Goal: Information Seeking & Learning: Learn about a topic

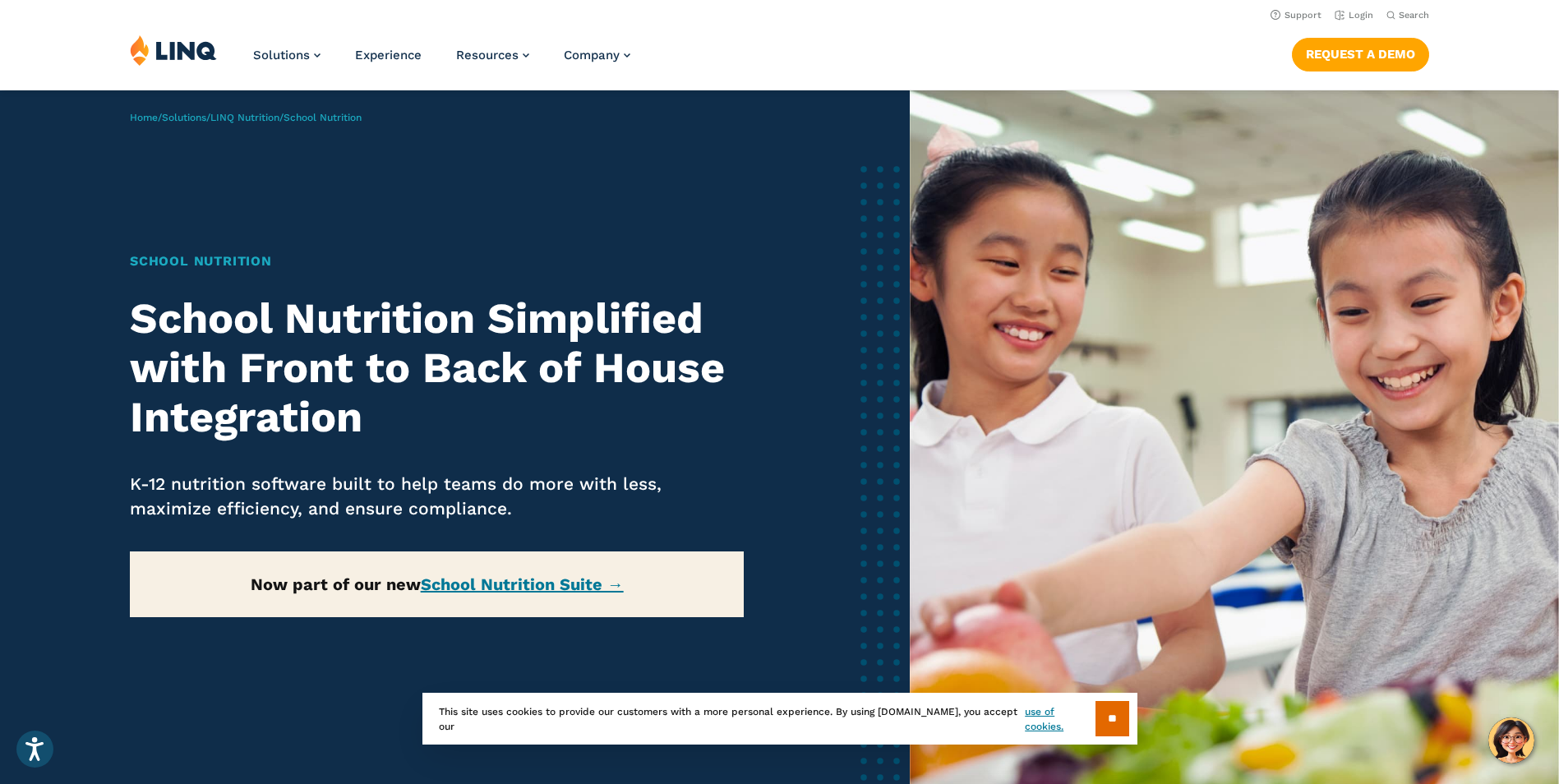
scroll to position [247, 0]
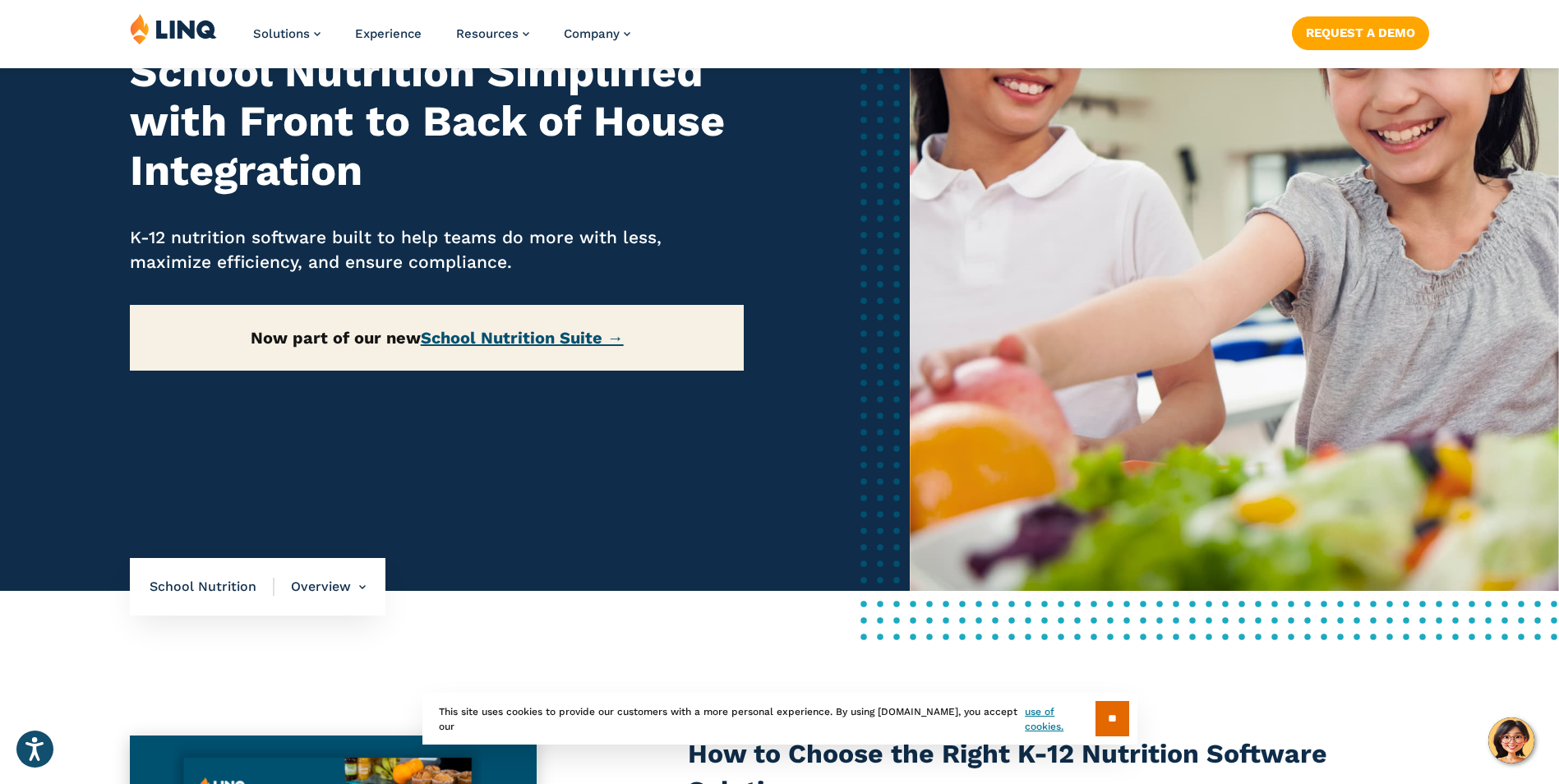
click at [493, 341] on link "School Nutrition Suite →" at bounding box center [522, 338] width 203 height 20
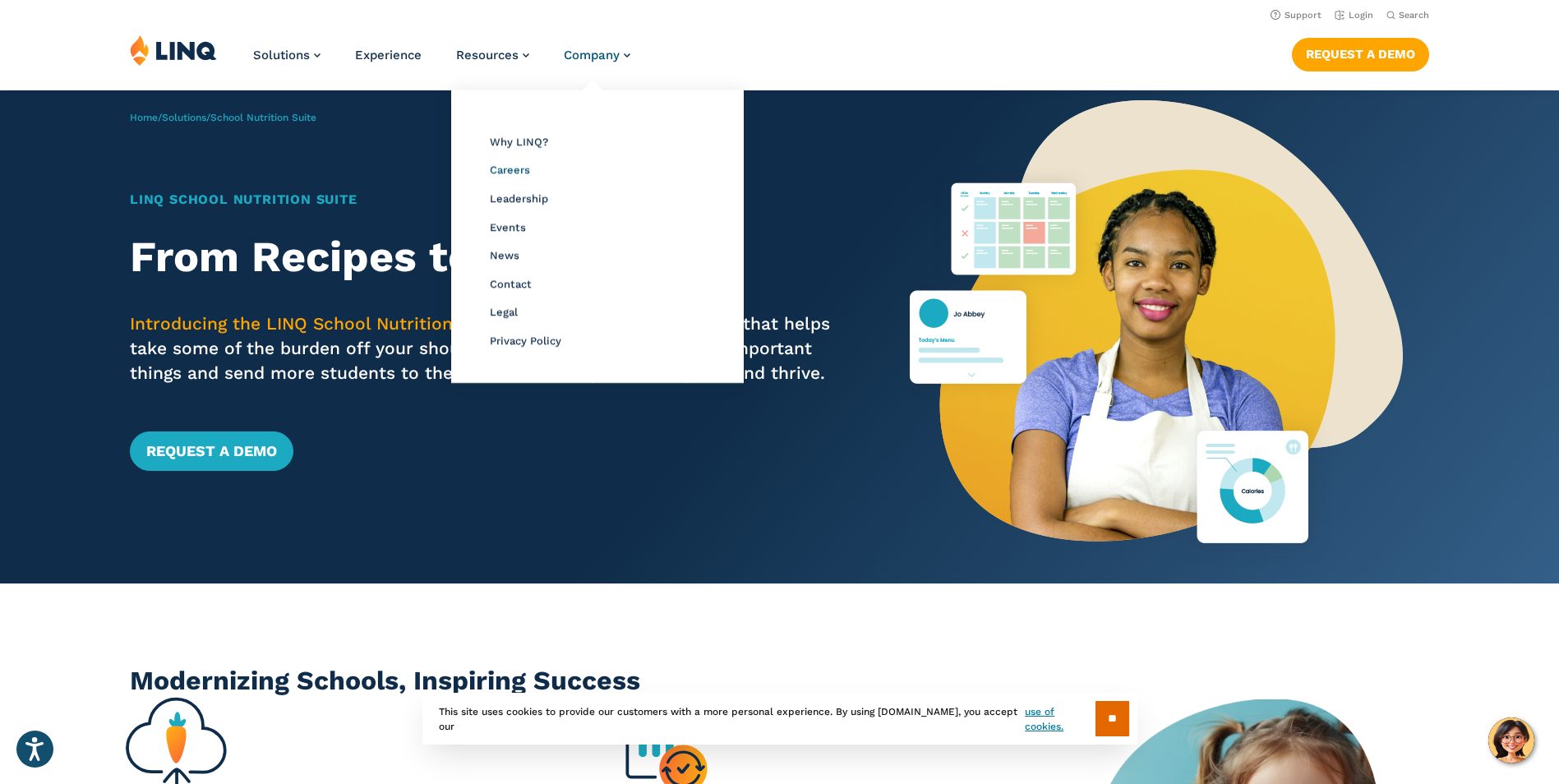
click at [512, 172] on span "Careers" at bounding box center [509, 170] width 41 height 13
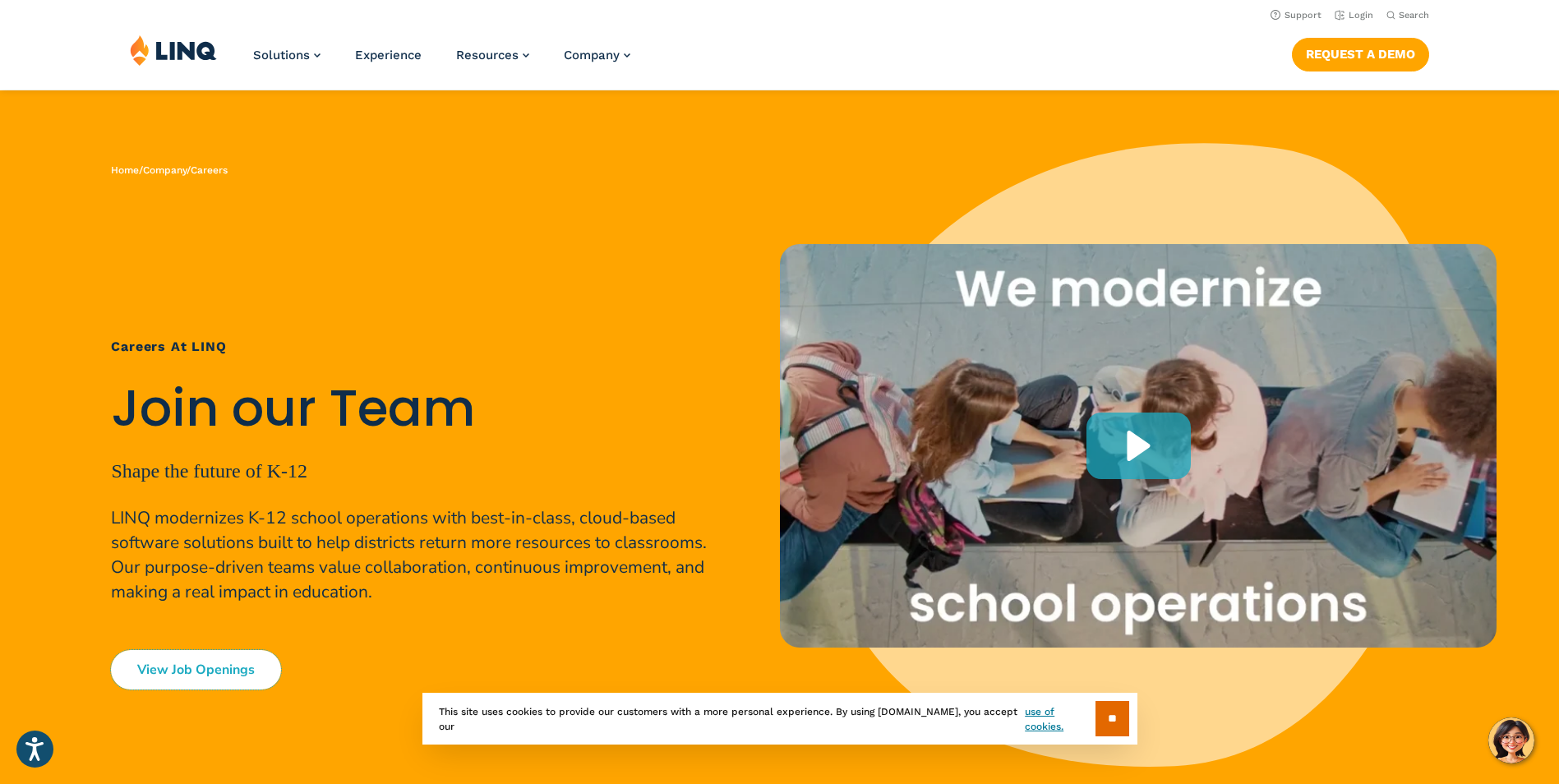
click at [165, 667] on link "View Job Openings" at bounding box center [195, 670] width 170 height 40
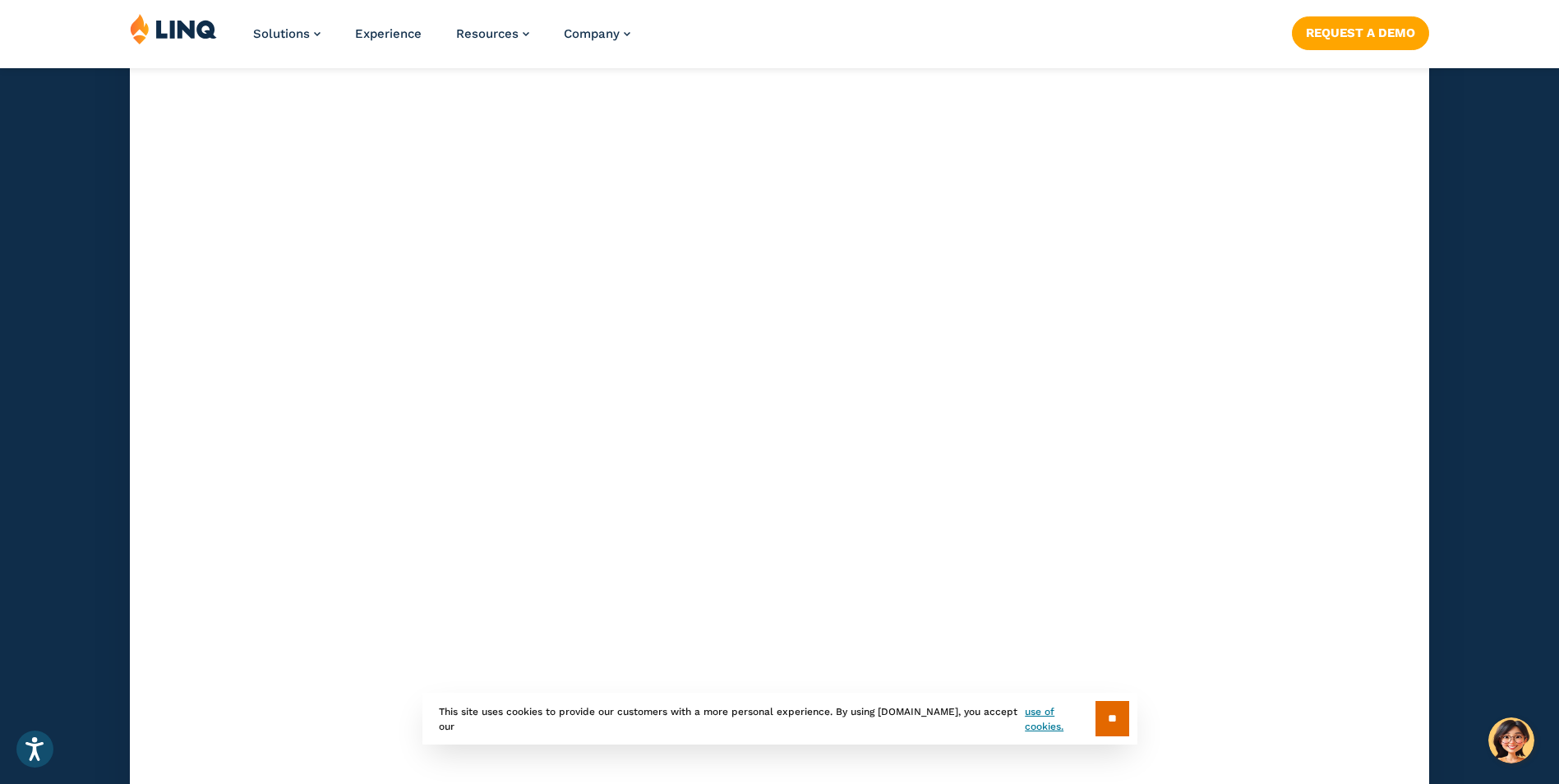
scroll to position [4358, 0]
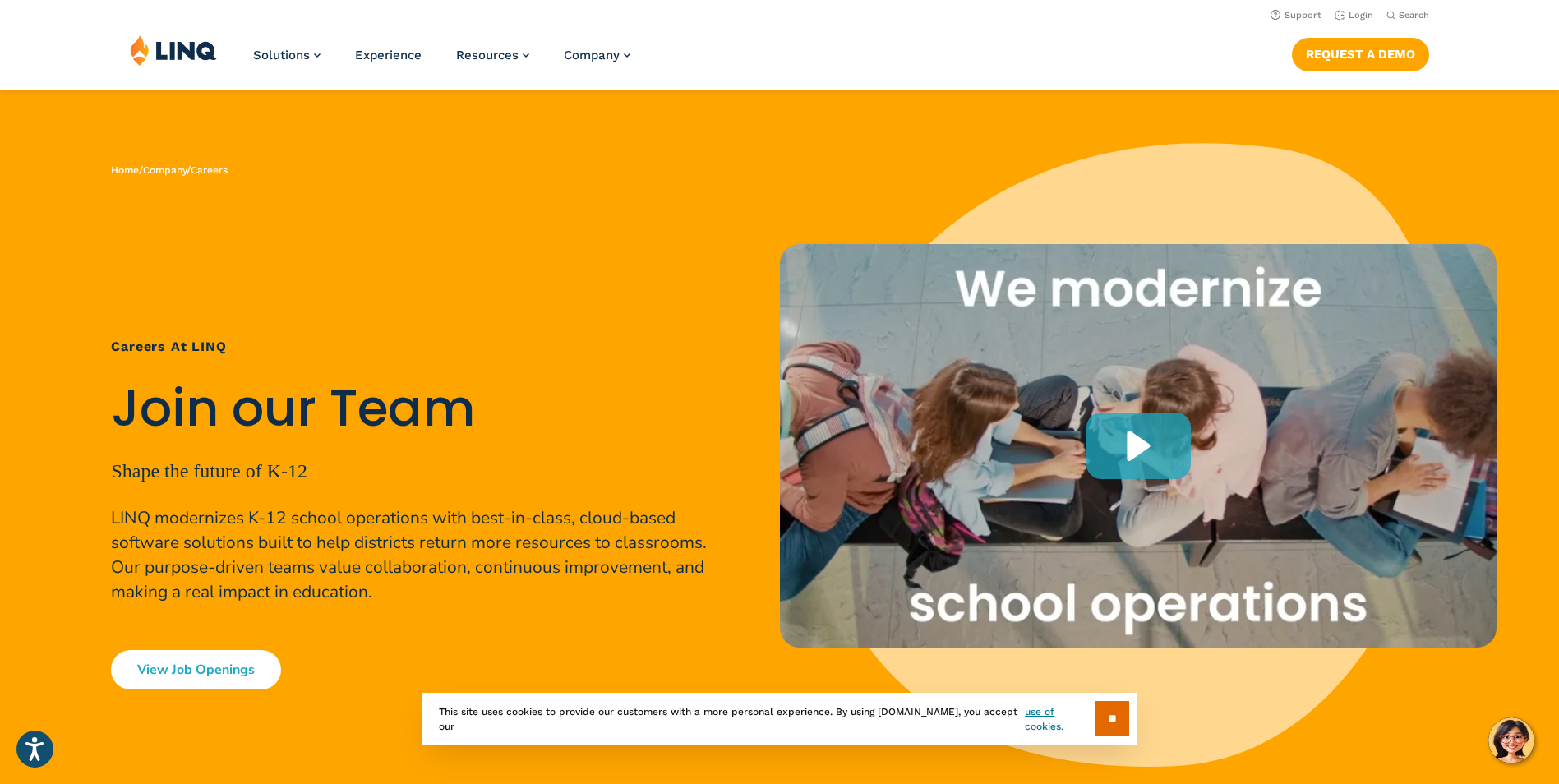
click at [167, 677] on link "View Job Openings" at bounding box center [195, 670] width 170 height 40
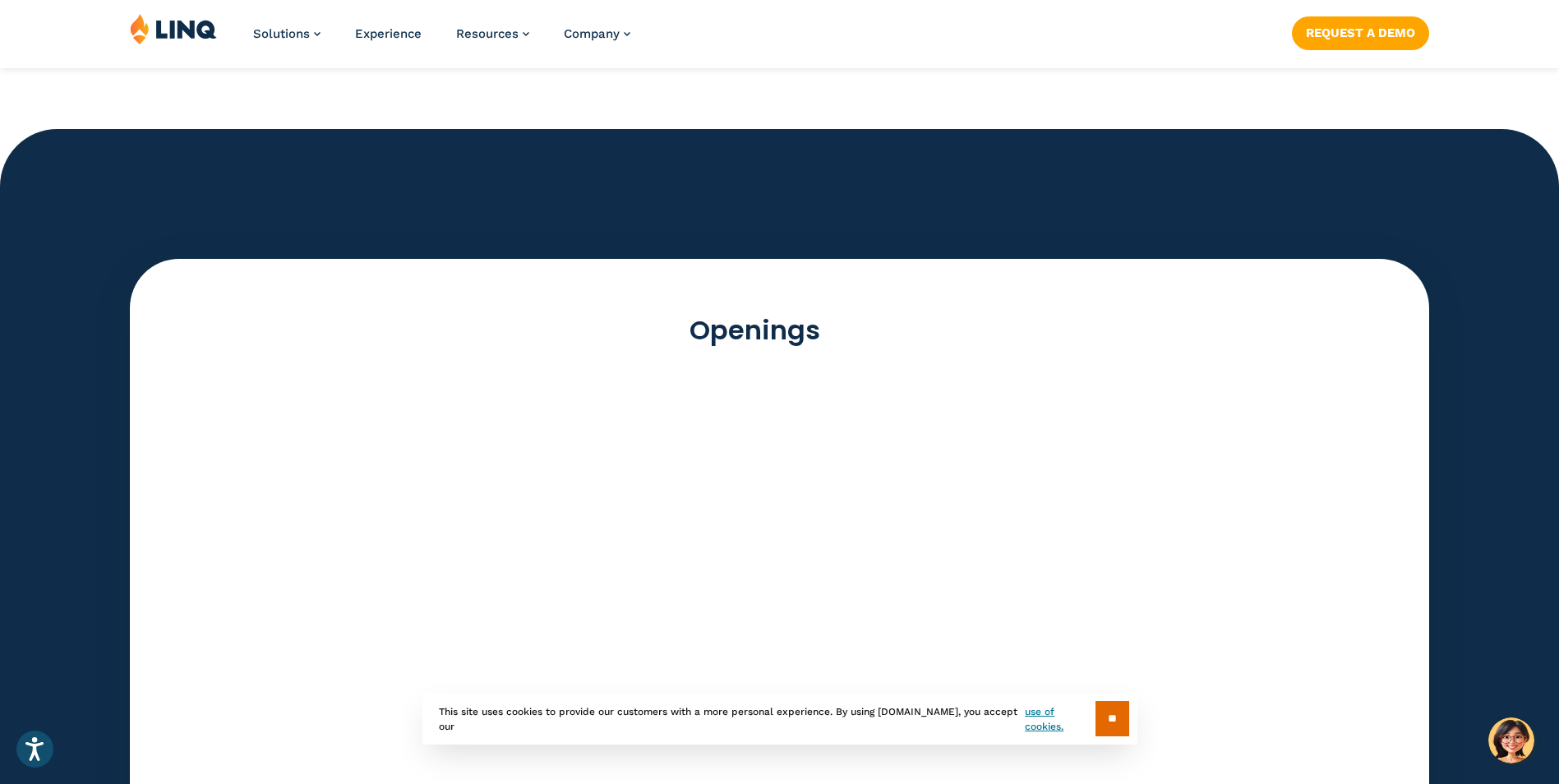
scroll to position [4688, 0]
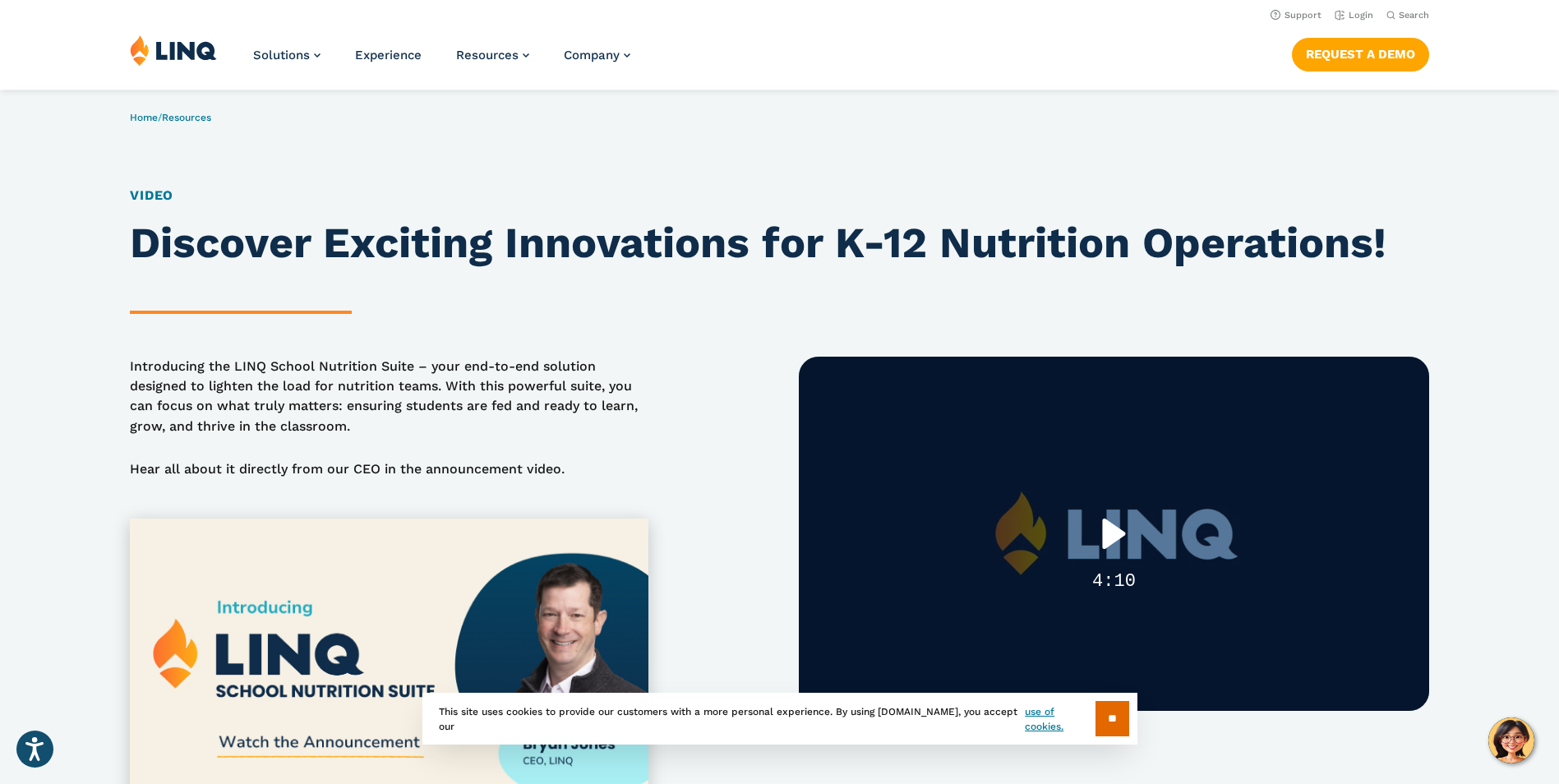
click at [1118, 533] on div "Play" at bounding box center [1114, 534] width 104 height 67
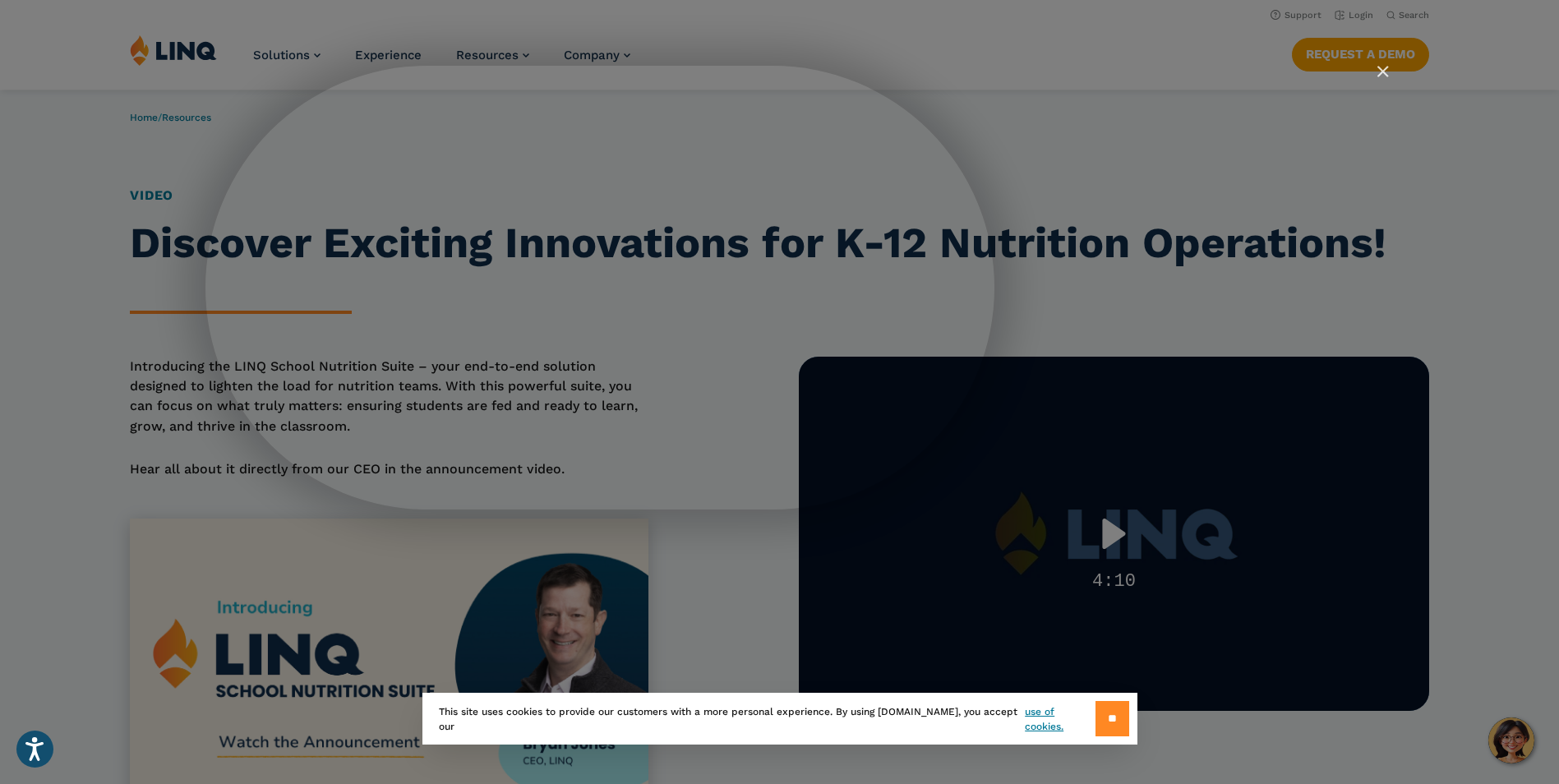
click at [1115, 722] on input "**" at bounding box center [1112, 718] width 33 height 35
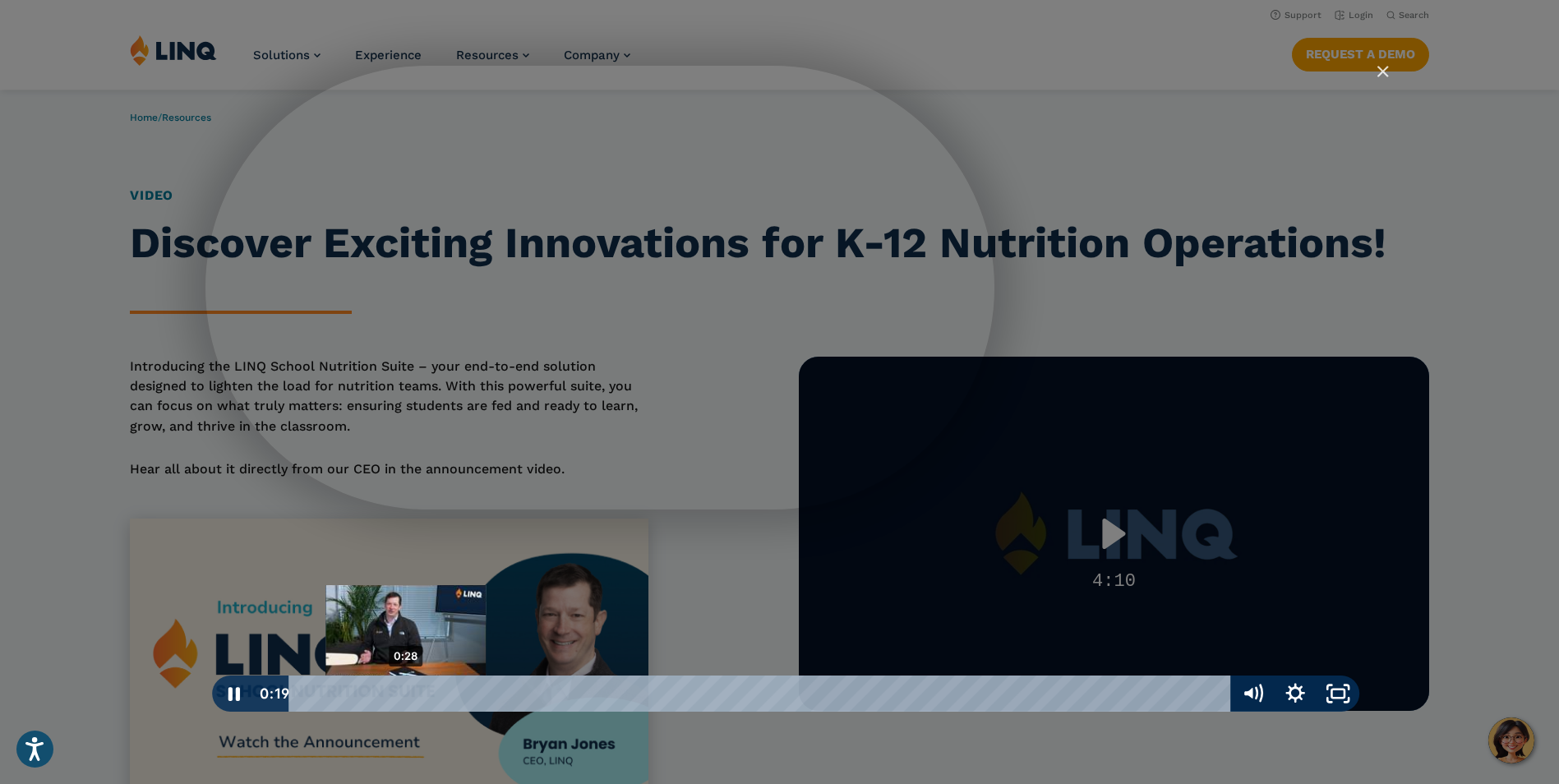
click at [406, 689] on div "0:28" at bounding box center [762, 693] width 915 height 36
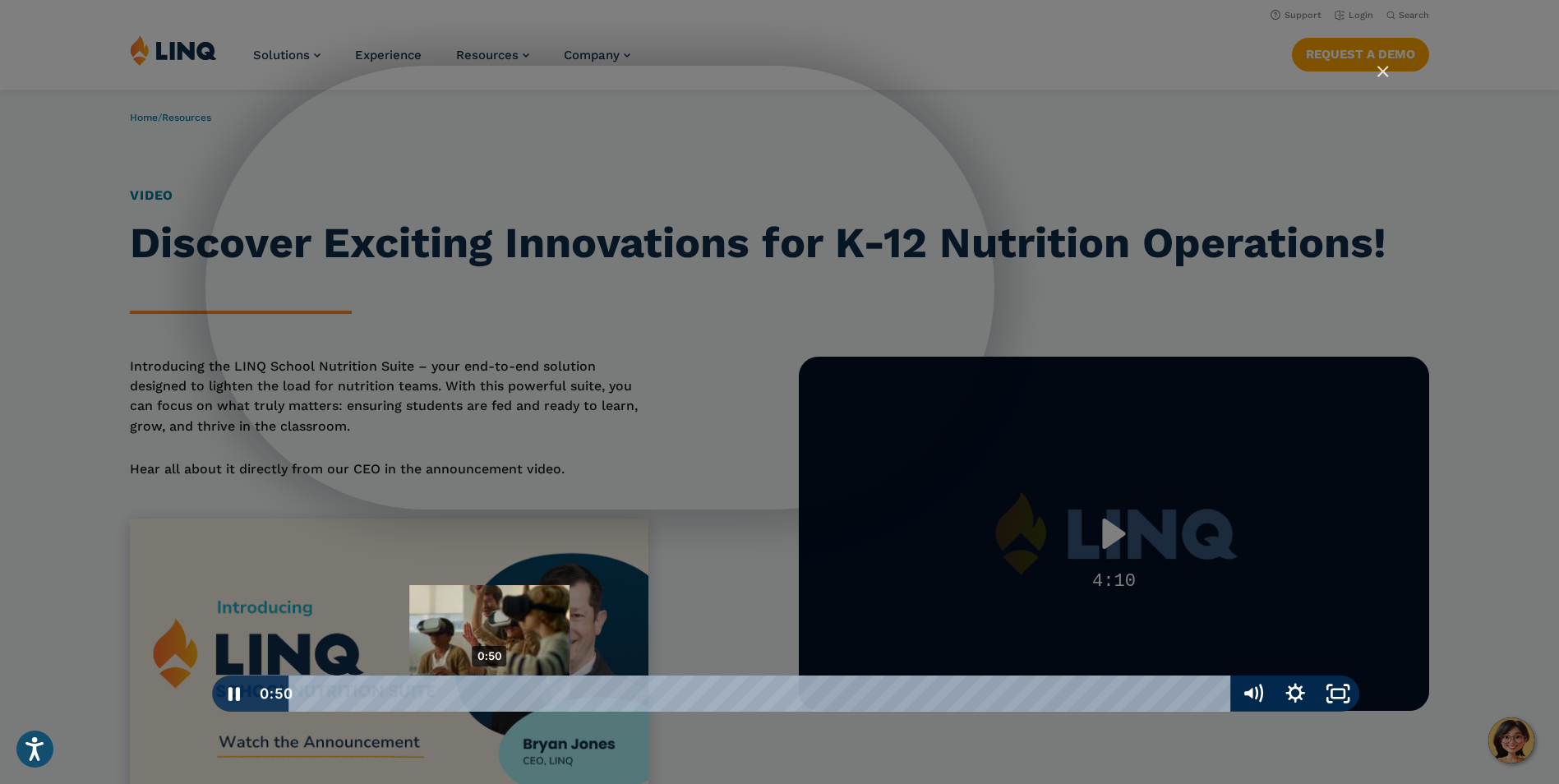
click at [490, 694] on div "0:50" at bounding box center [762, 693] width 915 height 36
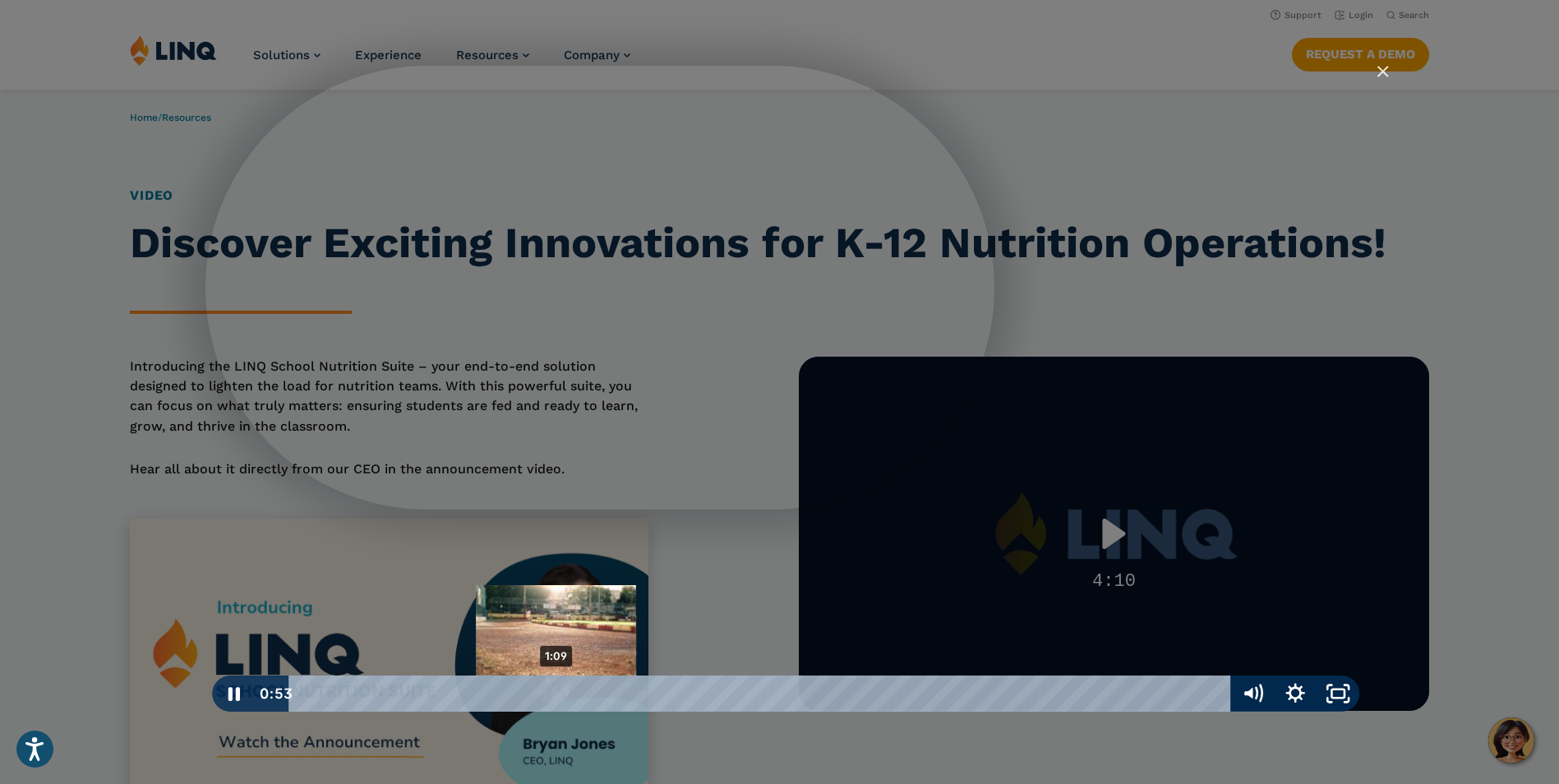
click at [556, 695] on div "1:09" at bounding box center [762, 693] width 915 height 36
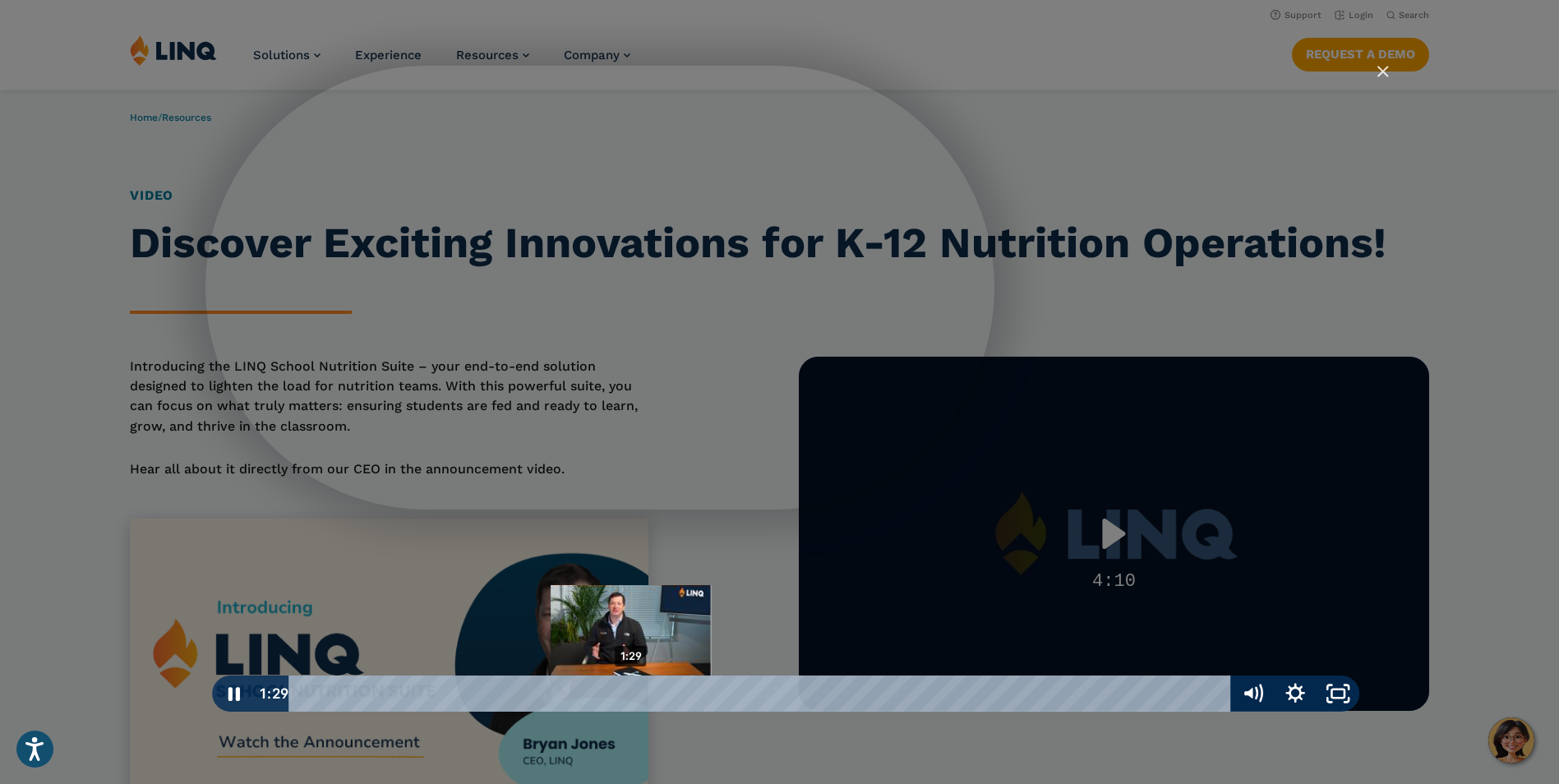
click at [631, 692] on div "1:29" at bounding box center [762, 693] width 915 height 36
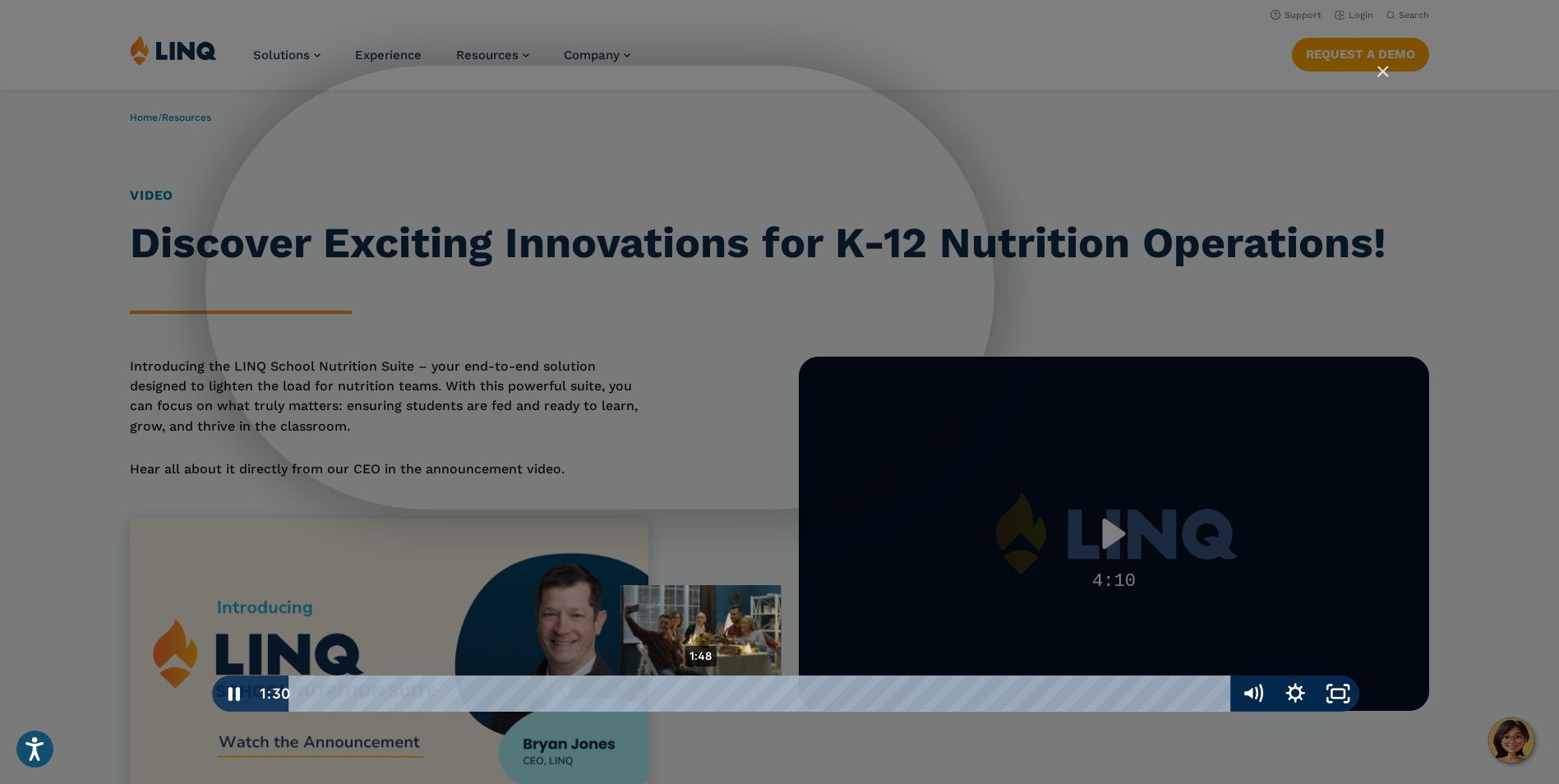
click at [701, 693] on div "1:48" at bounding box center [762, 693] width 915 height 36
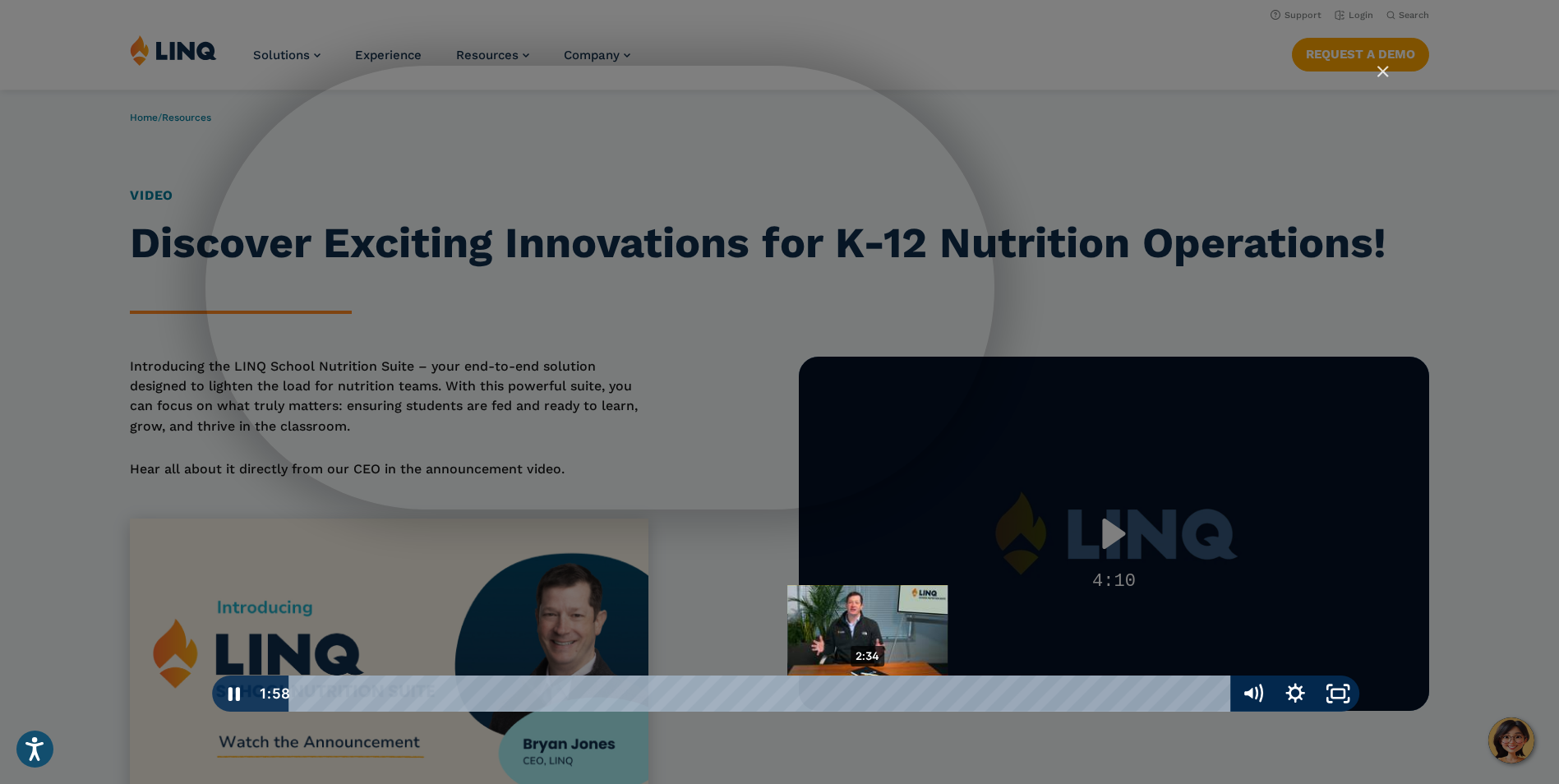
click at [868, 694] on div "2:34" at bounding box center [762, 693] width 915 height 36
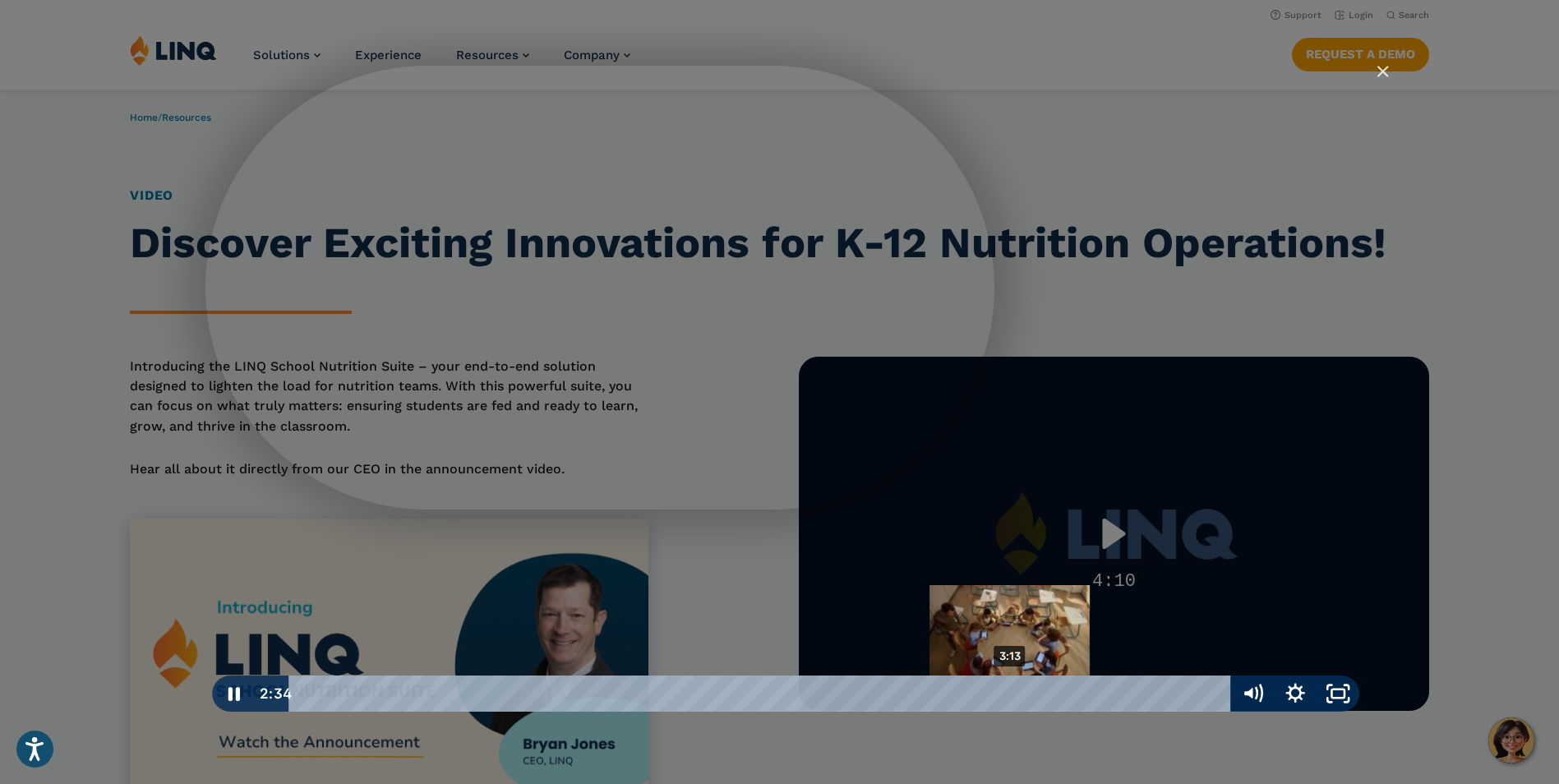
click at [1011, 695] on div "3:13" at bounding box center [762, 693] width 915 height 36
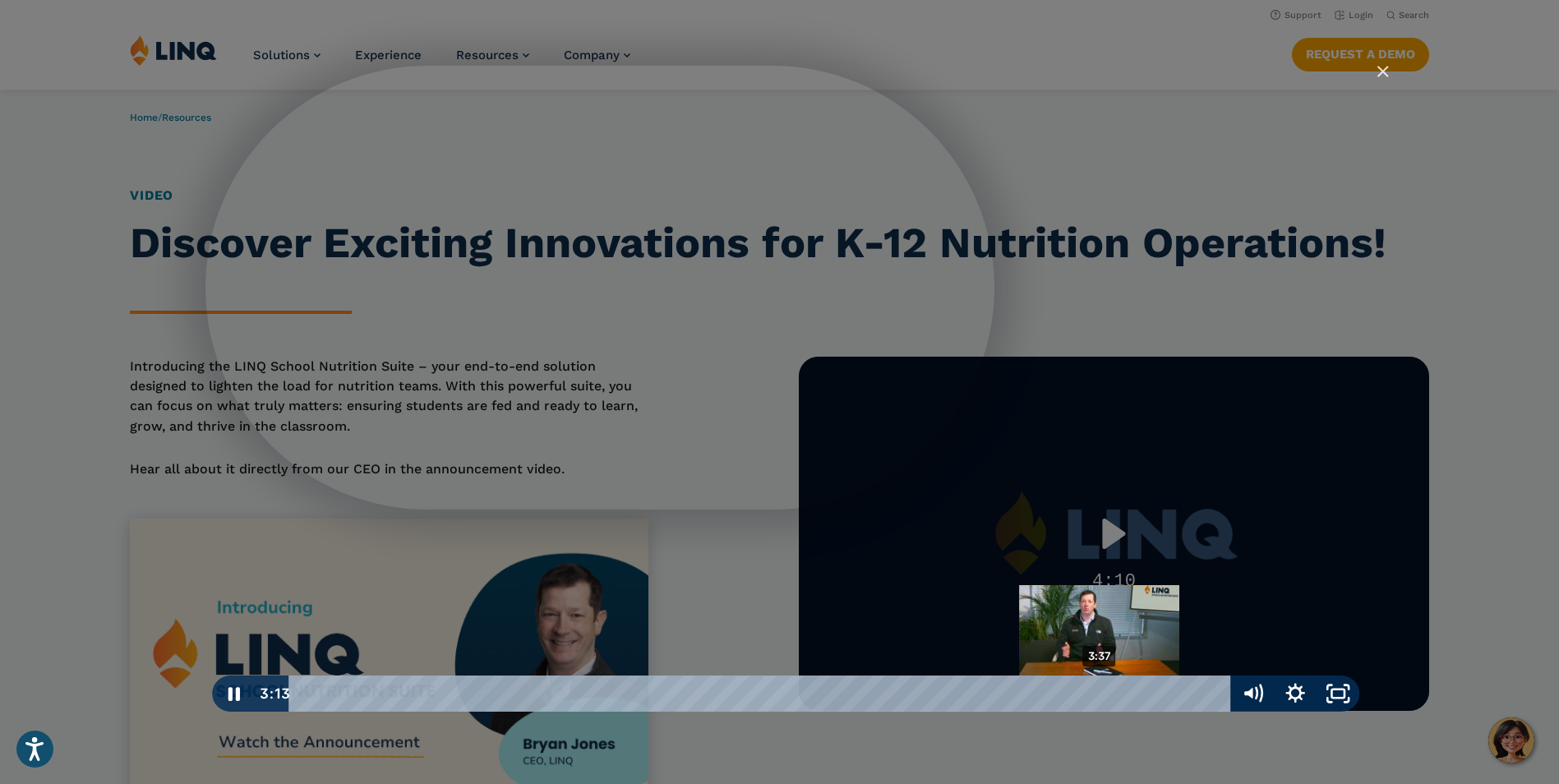
click at [1100, 692] on div "3:37" at bounding box center [762, 693] width 915 height 36
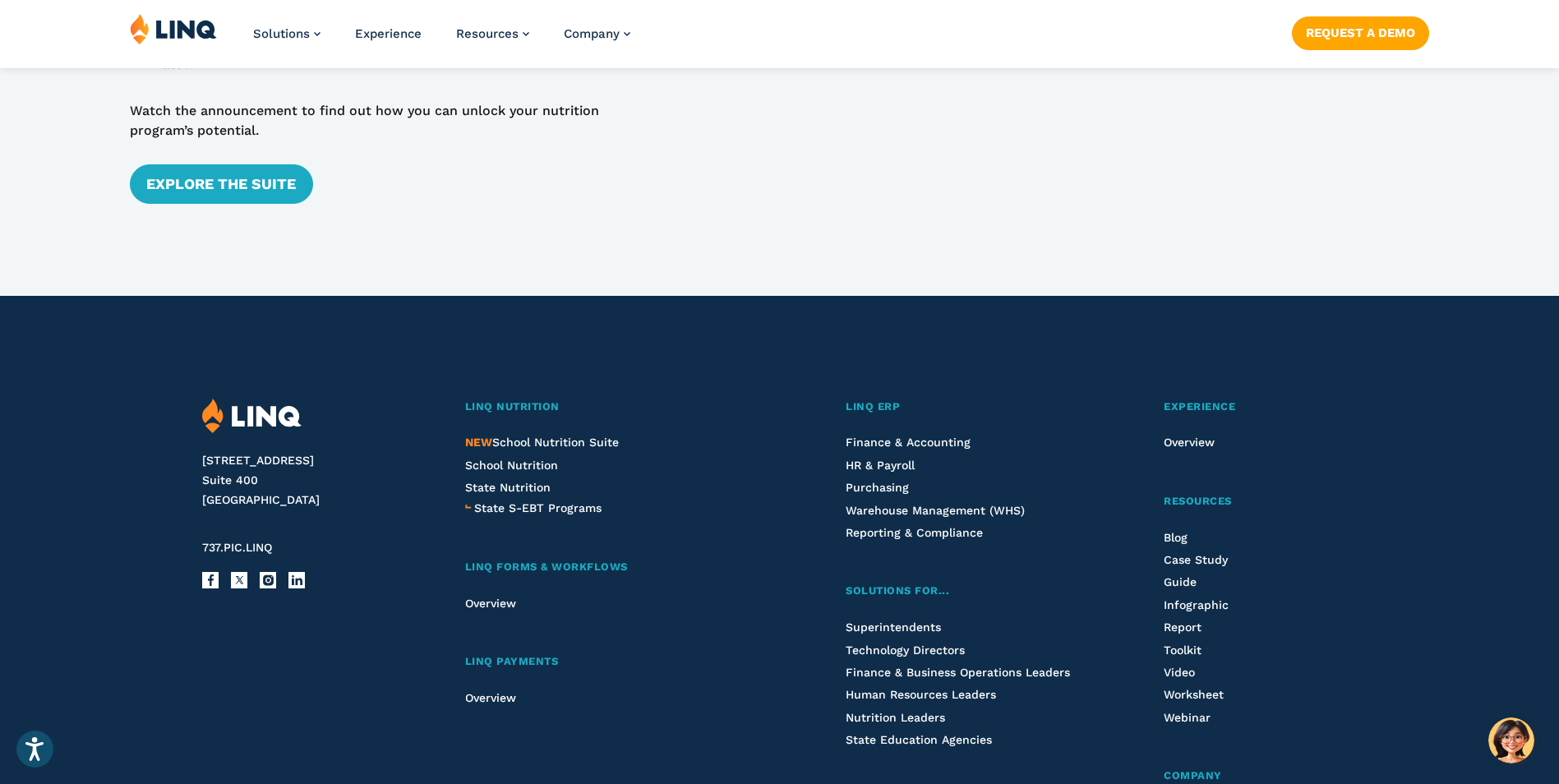
scroll to position [493, 0]
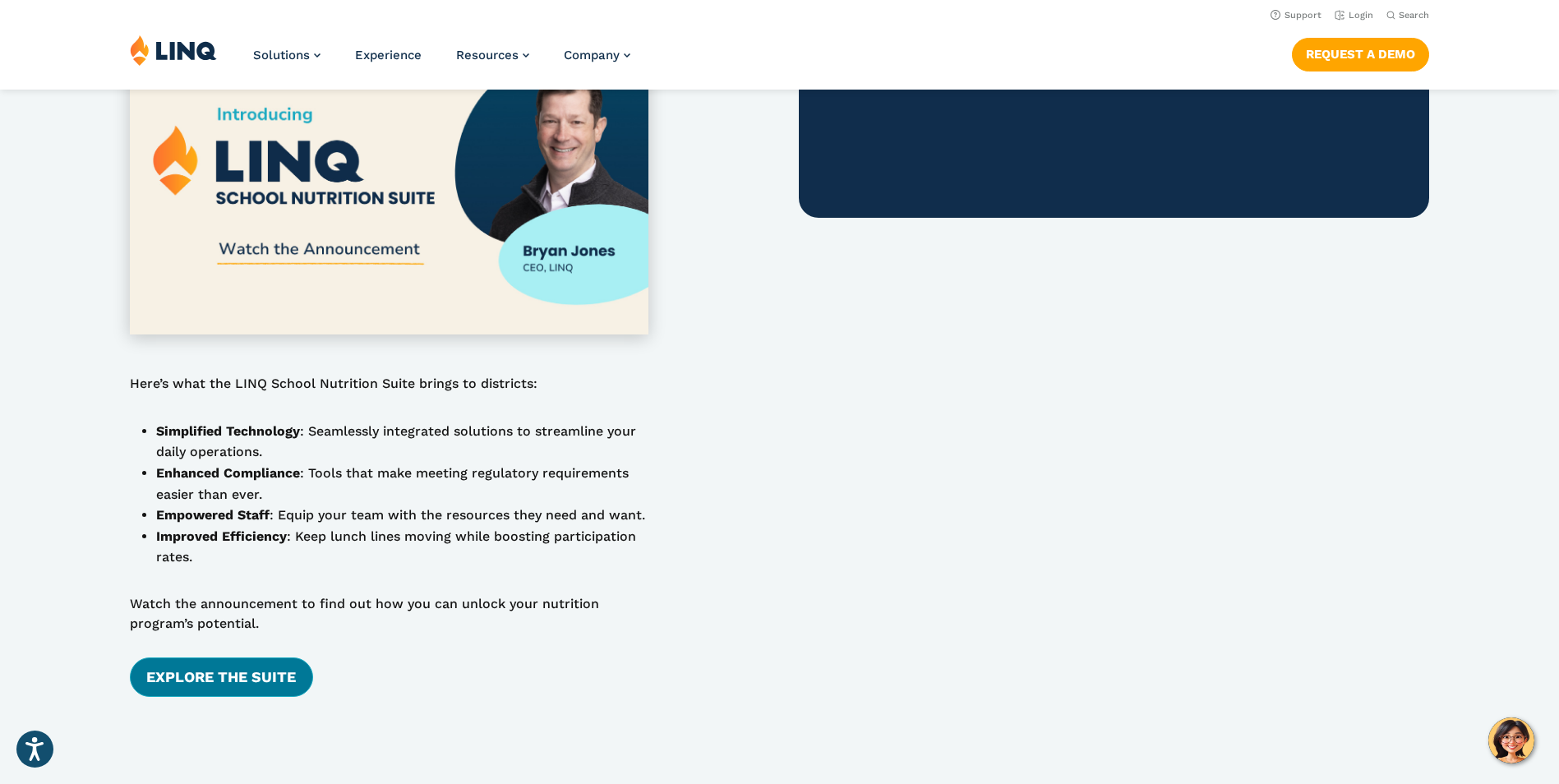
click at [243, 674] on link "Explore the Suite" at bounding box center [221, 677] width 183 height 40
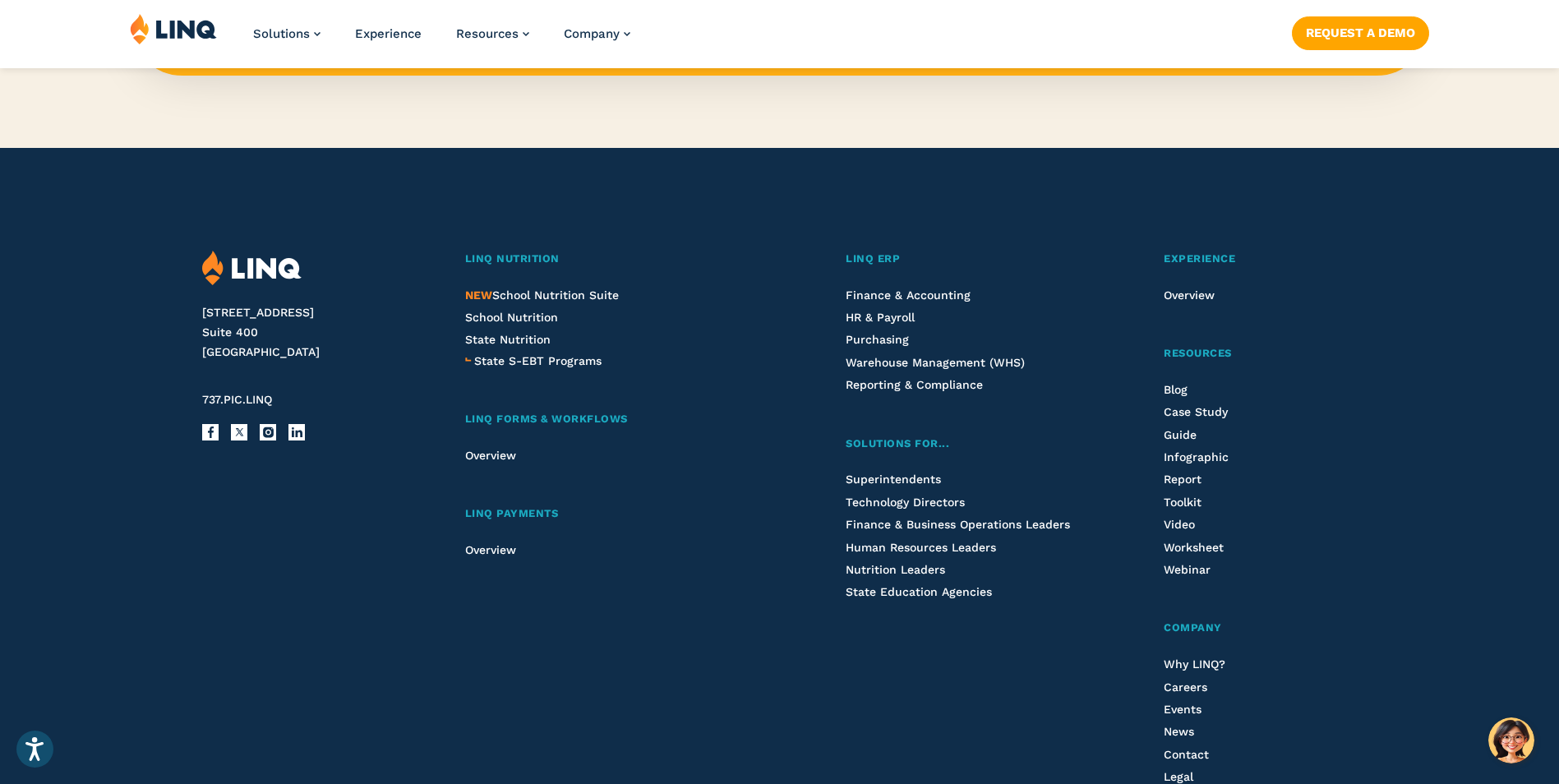
scroll to position [1890, 0]
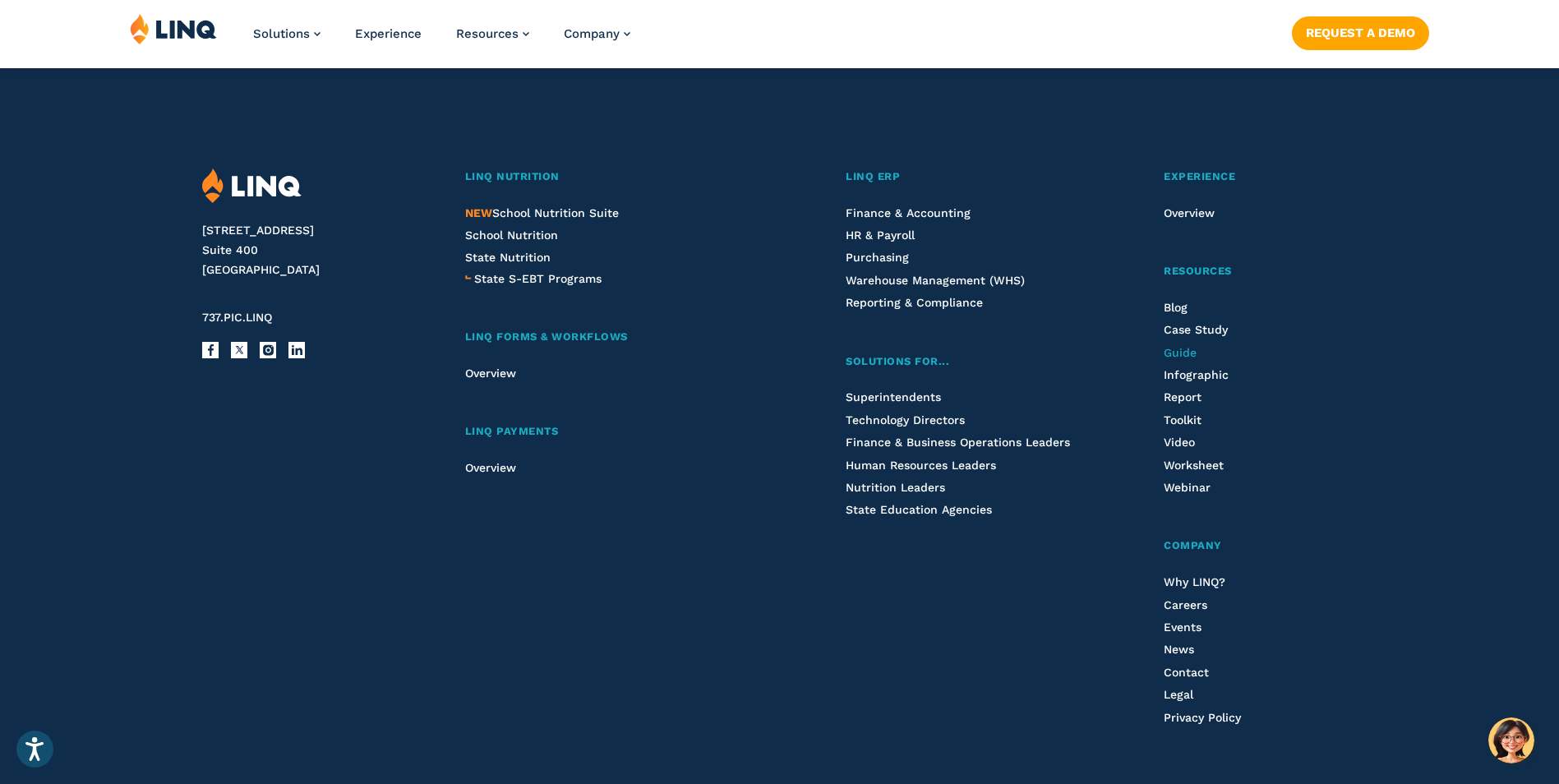
click at [1186, 354] on span "Guide" at bounding box center [1180, 352] width 33 height 14
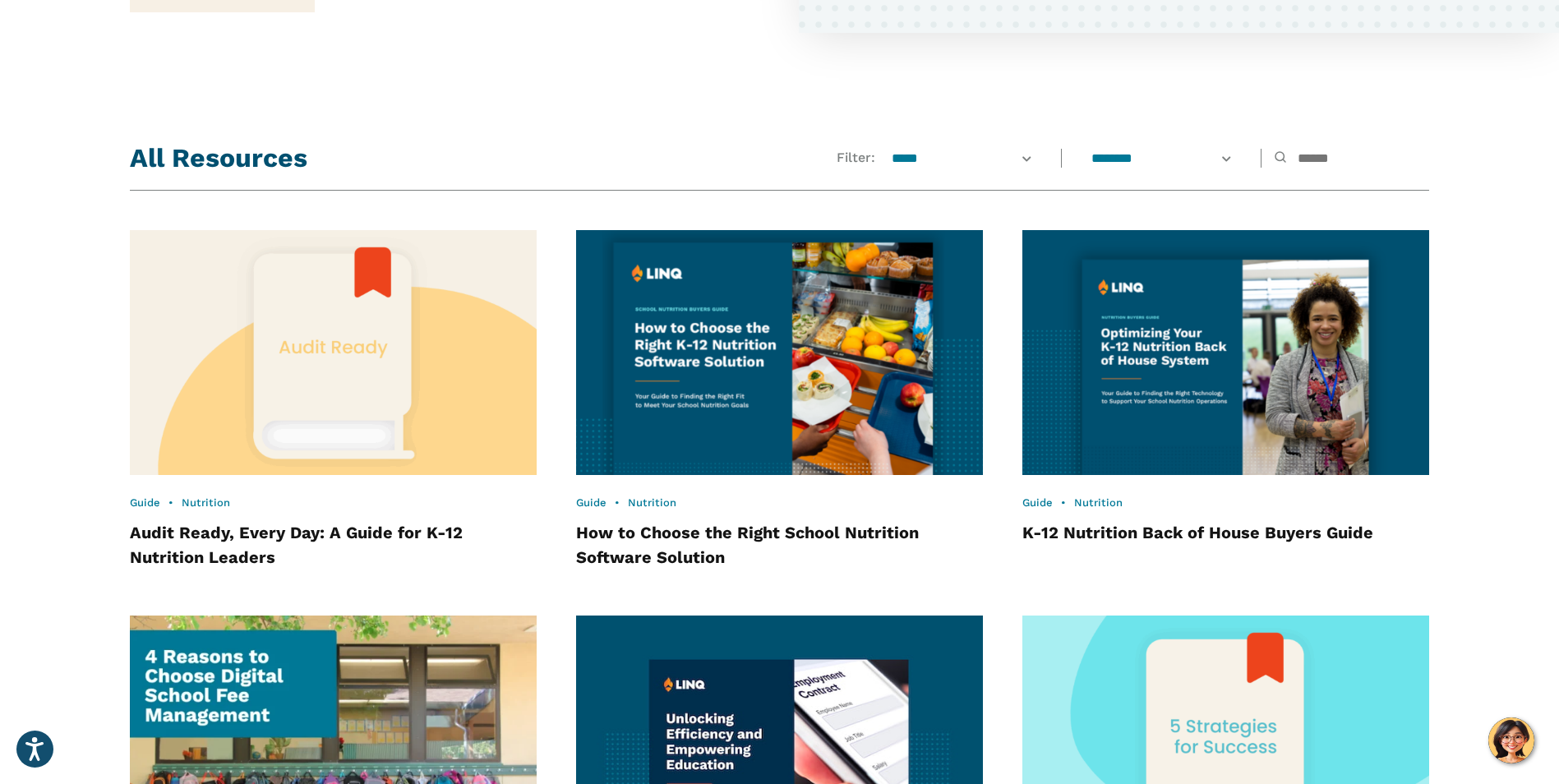
click at [662, 387] on img at bounding box center [780, 352] width 448 height 269
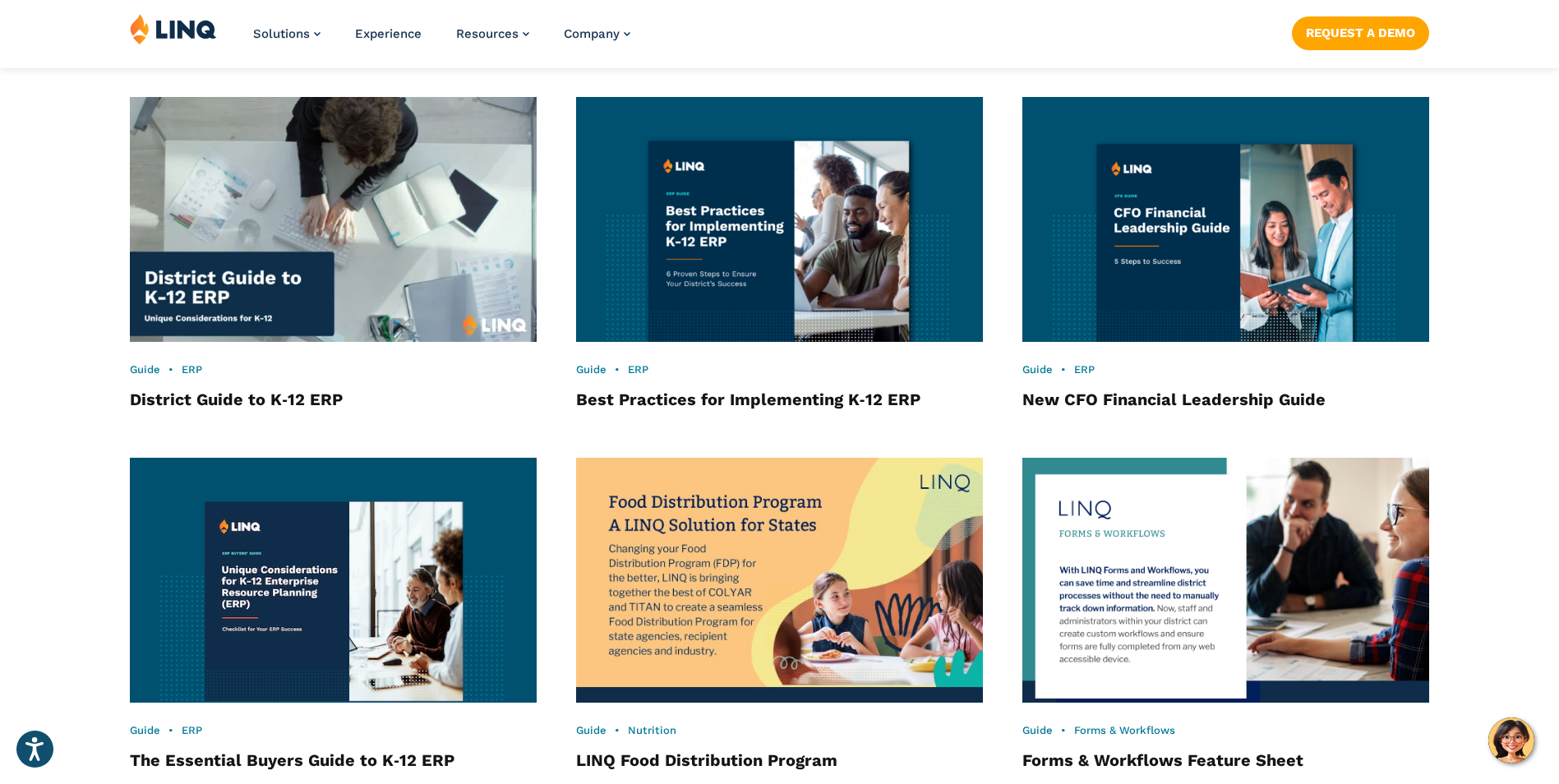
scroll to position [2519, 0]
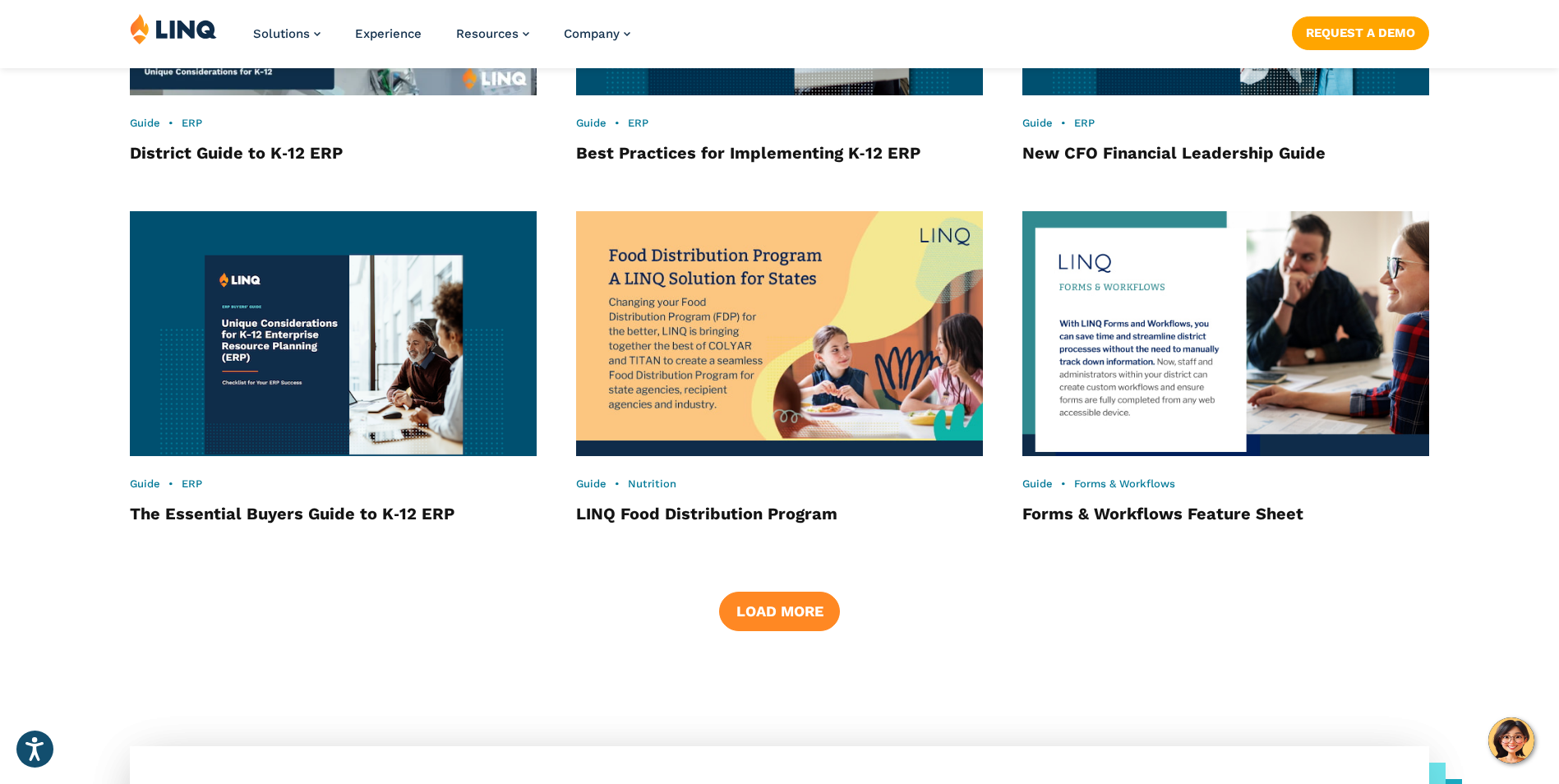
click at [746, 617] on button "Load More" at bounding box center [779, 611] width 120 height 40
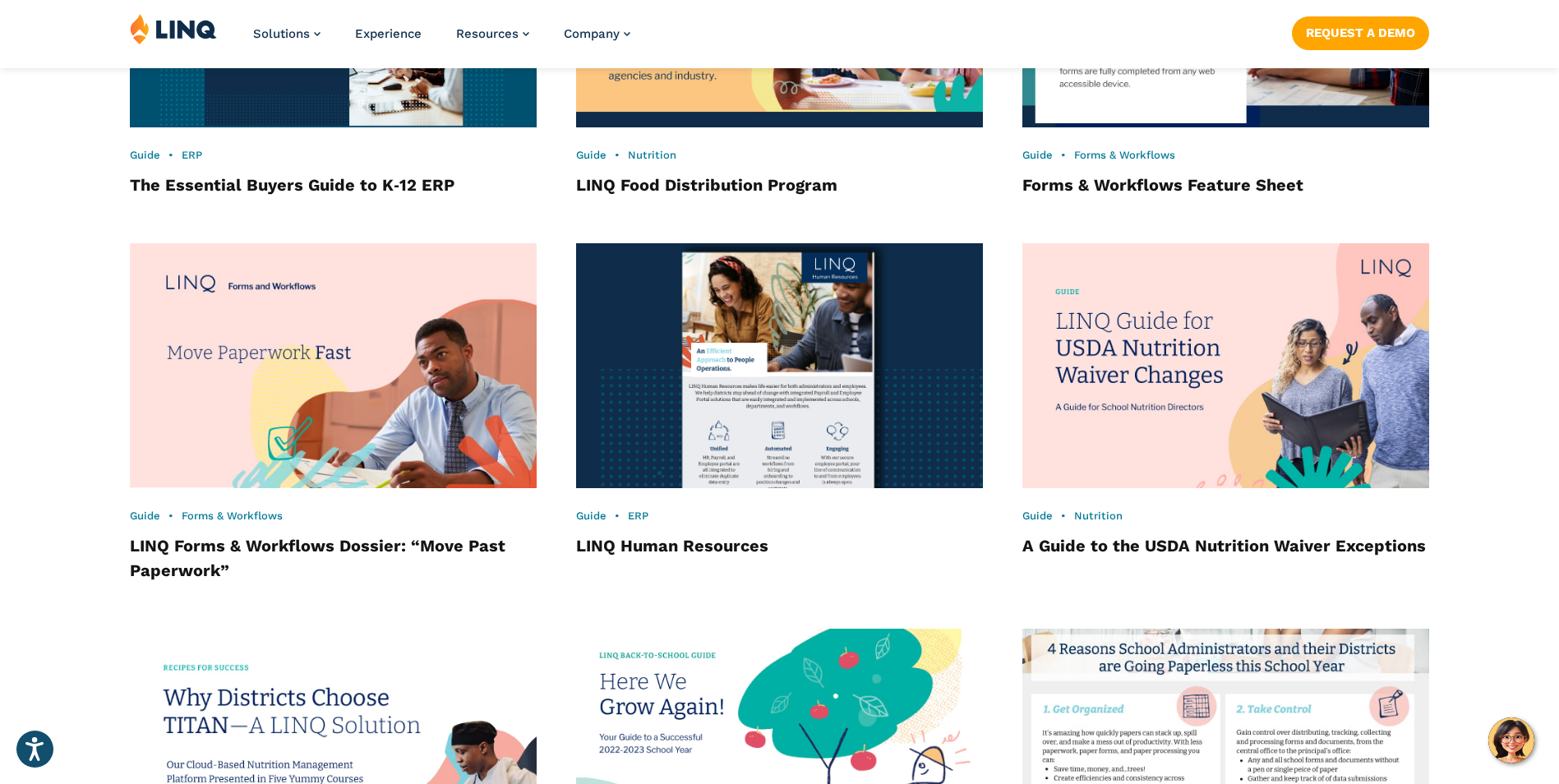
scroll to position [3258, 0]
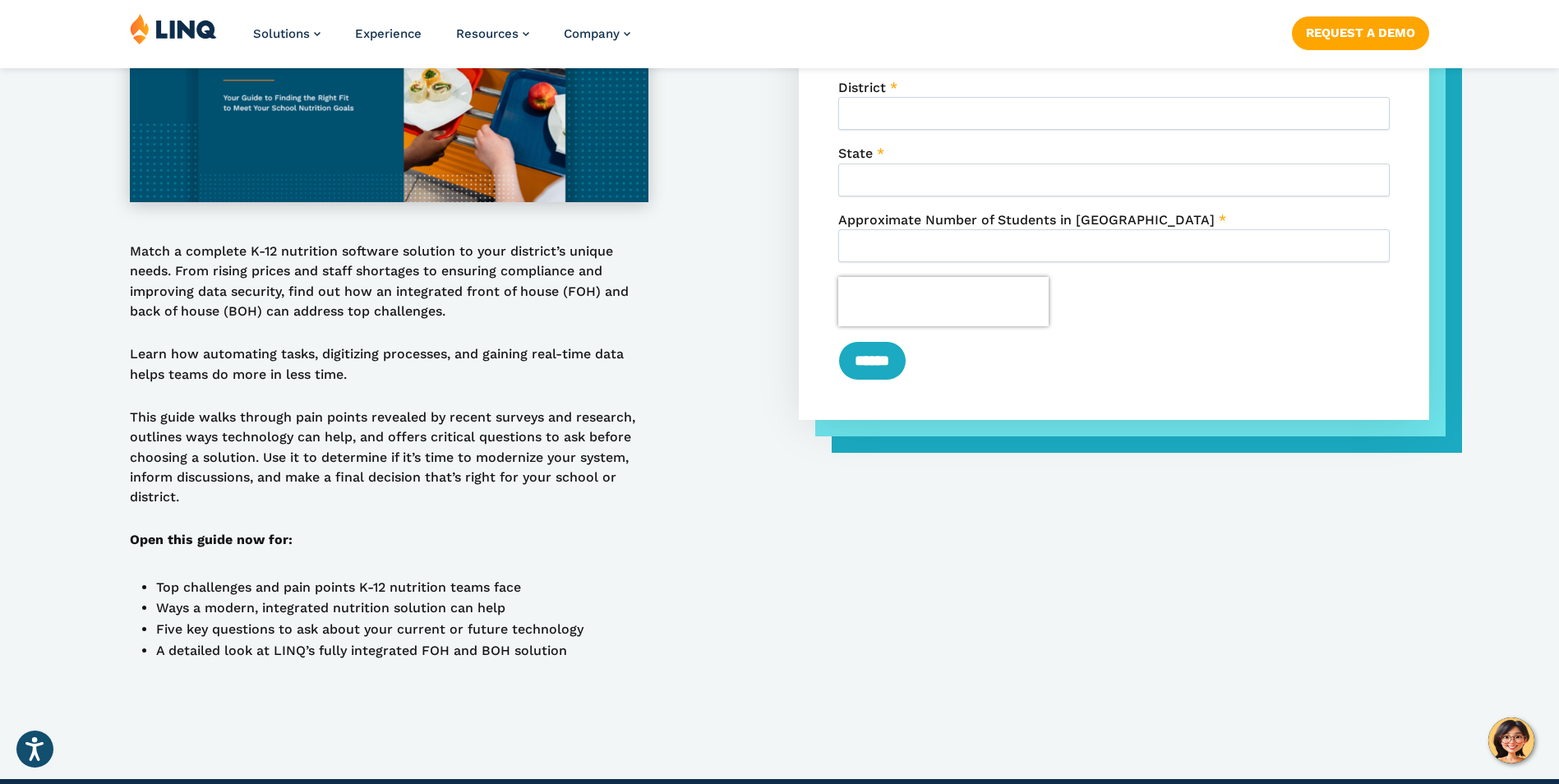
scroll to position [247, 0]
